Goal: Task Accomplishment & Management: Manage account settings

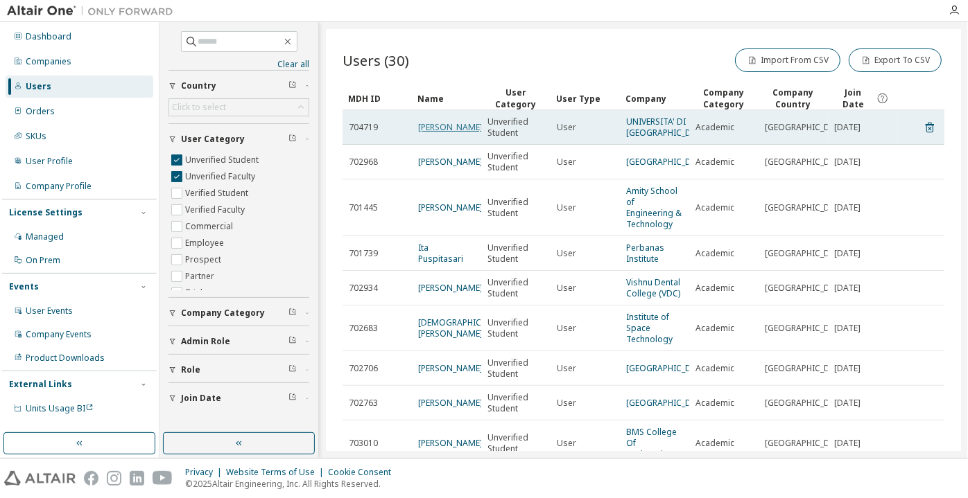
click at [446, 133] on link "Chiara Scarselli" at bounding box center [450, 127] width 64 height 12
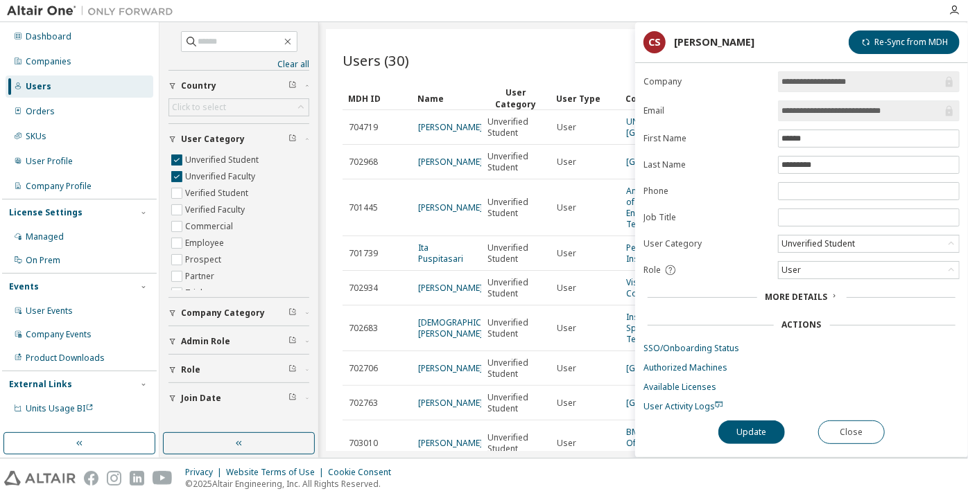
click at [689, 404] on span "User Activity Logs" at bounding box center [683, 407] width 80 height 12
drag, startPoint x: 895, startPoint y: 110, endPoint x: 760, endPoint y: 97, distance: 135.8
click at [760, 97] on form "**********" at bounding box center [801, 241] width 316 height 341
click at [801, 236] on div "Unverified Student" at bounding box center [818, 243] width 78 height 15
click at [806, 280] on li "Verified Student" at bounding box center [867, 277] width 177 height 18
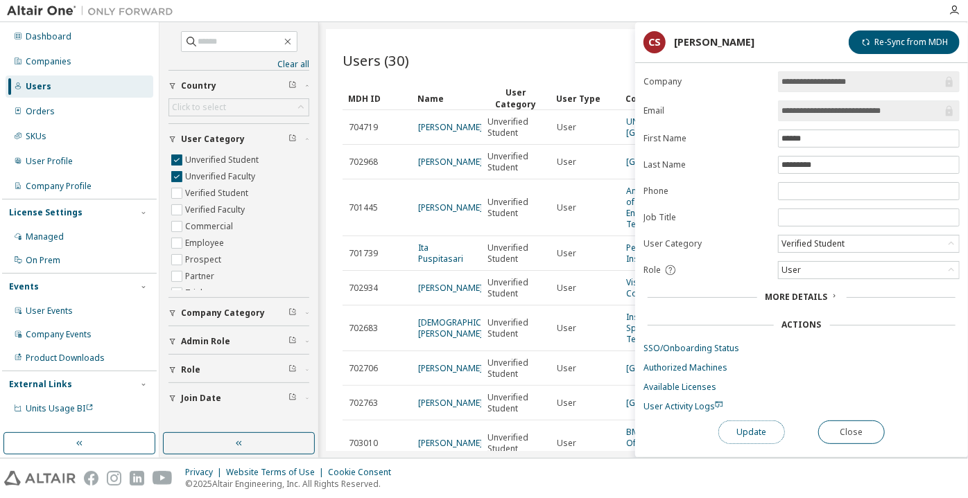
click at [752, 421] on button "Update" at bounding box center [751, 433] width 67 height 24
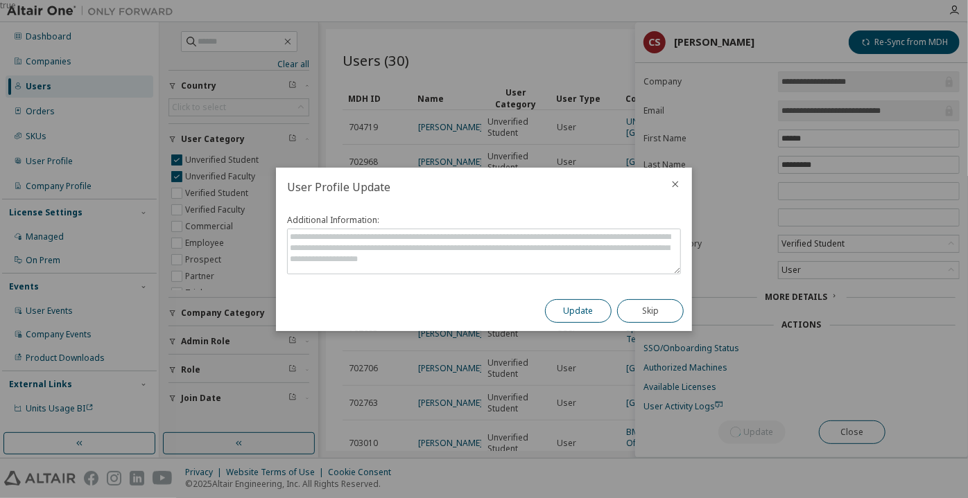
click at [588, 308] on button "Update" at bounding box center [578, 311] width 67 height 24
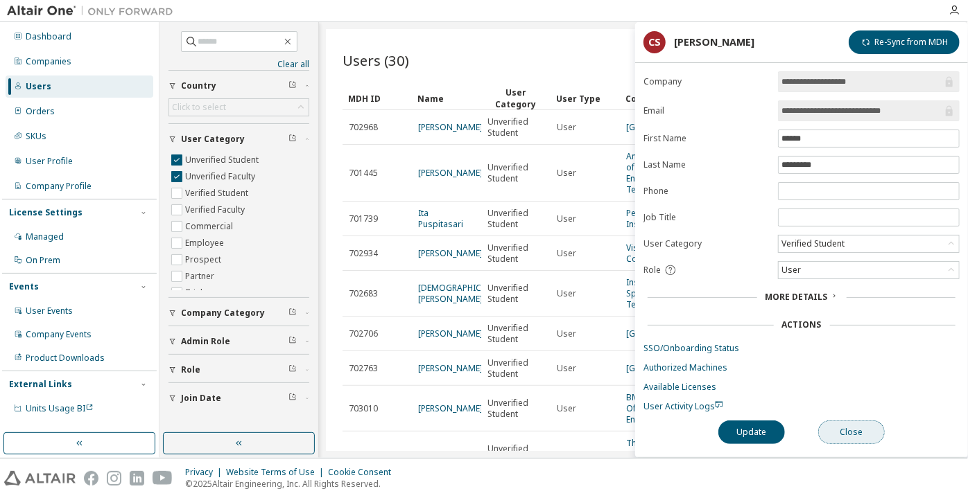
click at [839, 423] on button "Close" at bounding box center [851, 433] width 67 height 24
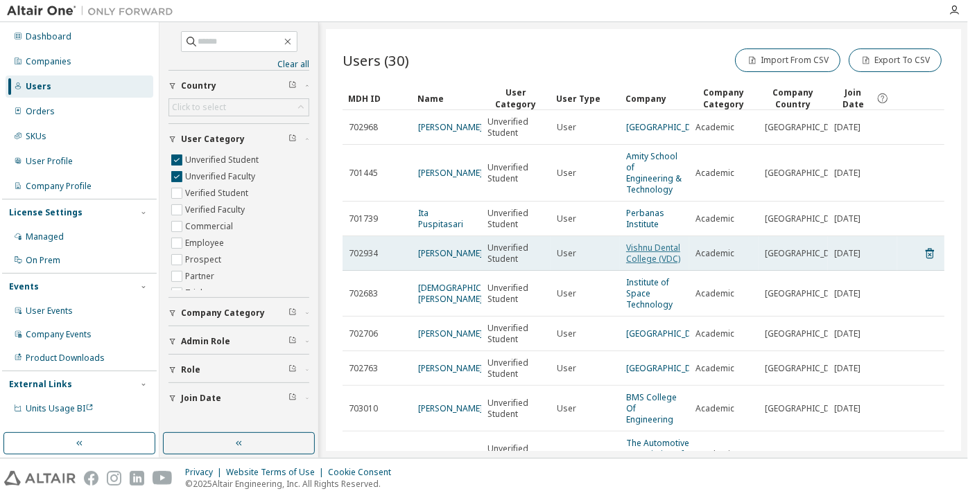
scroll to position [62, 0]
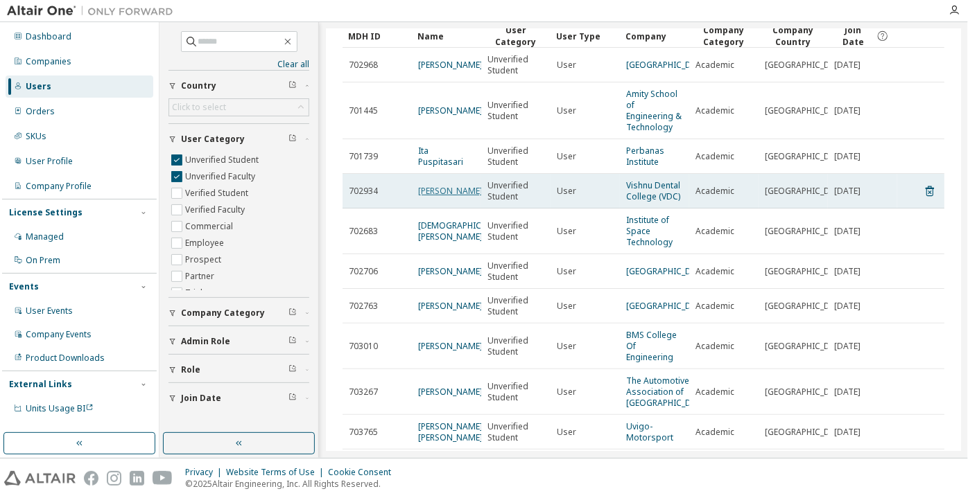
click at [437, 197] on link "Yaswanth Yalavarthi" at bounding box center [450, 191] width 64 height 12
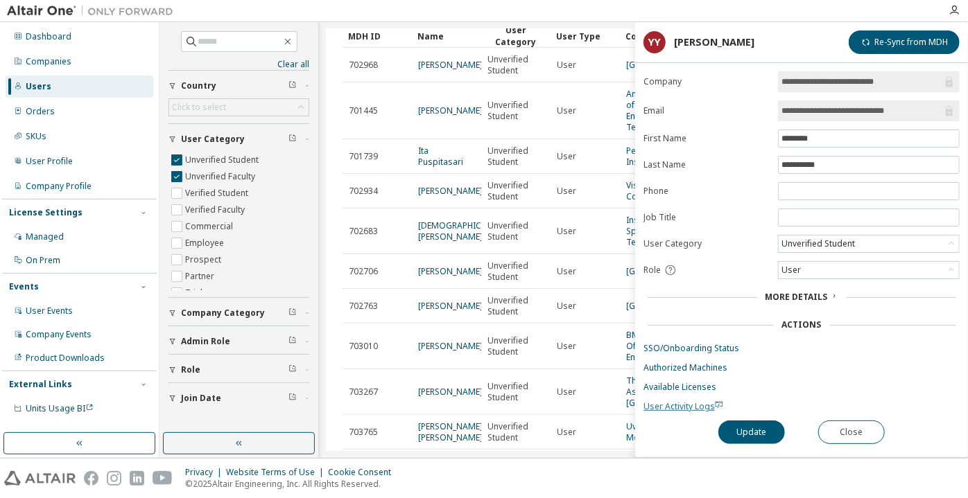
click at [676, 402] on span "User Activity Logs" at bounding box center [683, 407] width 80 height 12
drag, startPoint x: 824, startPoint y: 221, endPoint x: 829, endPoint y: 229, distance: 9.0
click at [824, 221] on span at bounding box center [869, 218] width 182 height 18
click at [830, 236] on div "Unverified Student" at bounding box center [818, 243] width 78 height 15
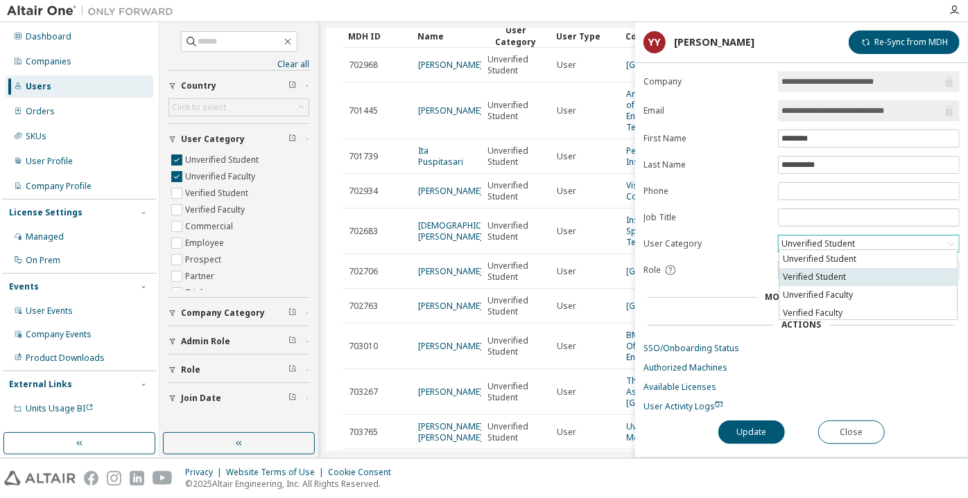
click at [841, 274] on li "Verified Student" at bounding box center [867, 277] width 177 height 18
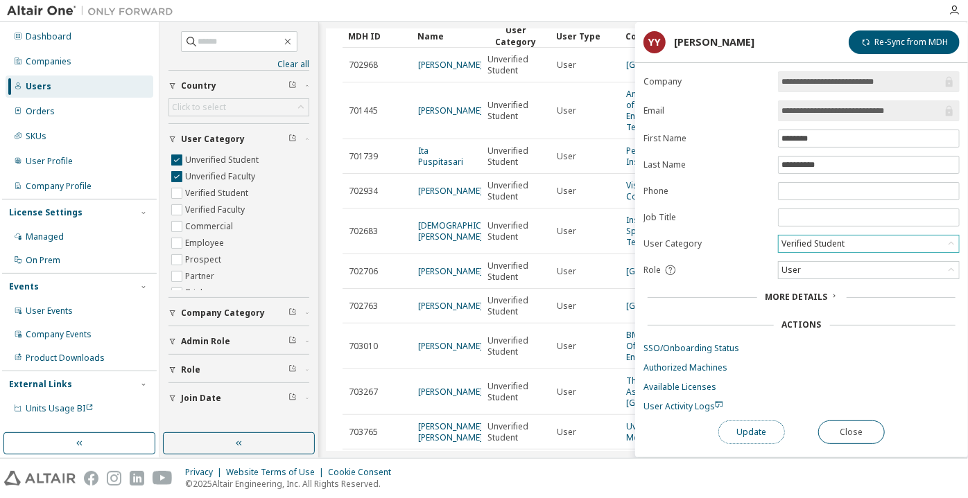
click at [764, 421] on button "Update" at bounding box center [751, 433] width 67 height 24
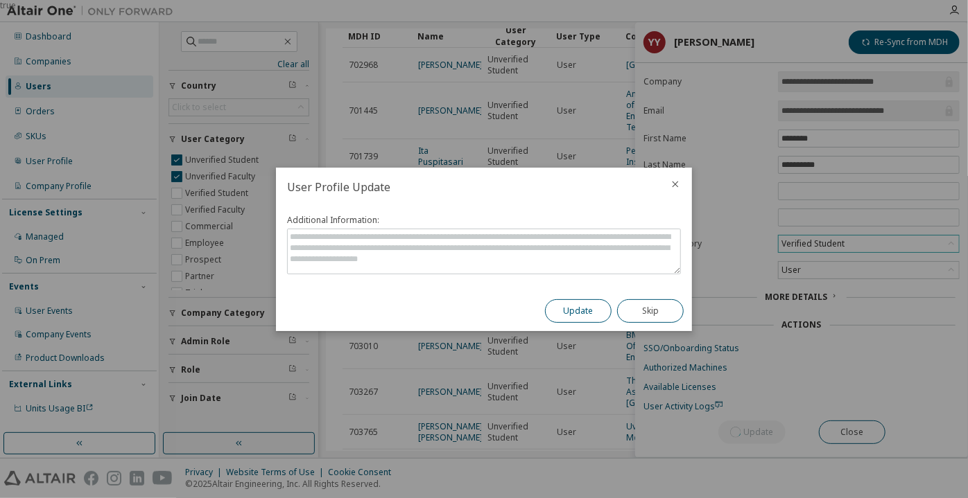
click at [587, 312] on button "Update" at bounding box center [578, 311] width 67 height 24
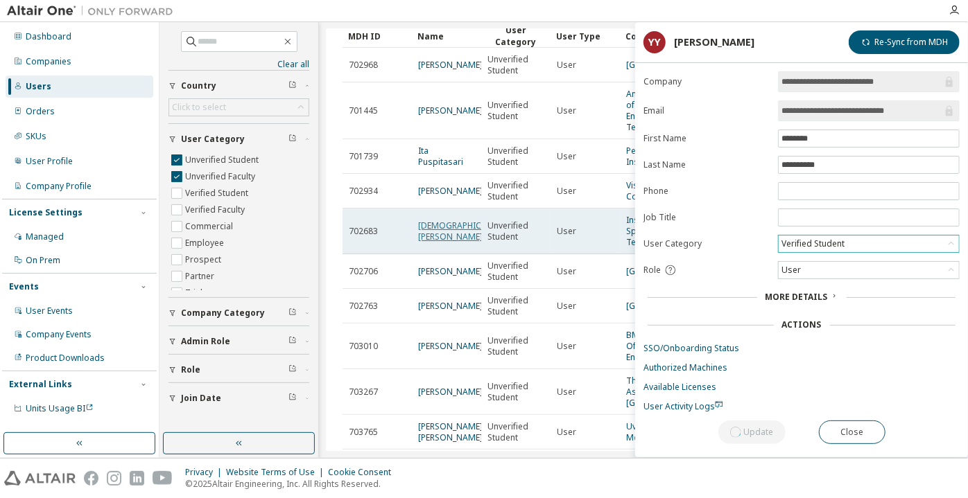
click at [436, 243] on link "Muhammad Tehman Saleem" at bounding box center [463, 231] width 91 height 23
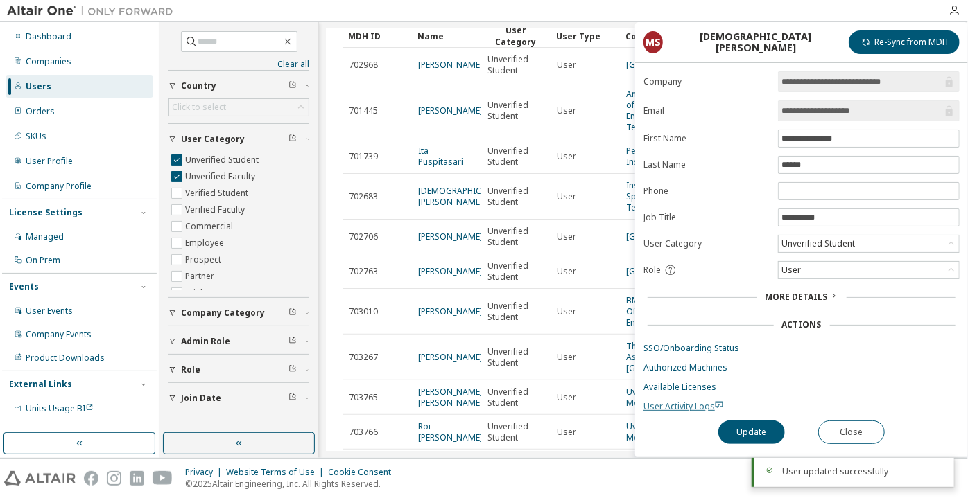
click at [683, 403] on span "User Activity Logs" at bounding box center [683, 407] width 80 height 12
